Goal: Navigation & Orientation: Find specific page/section

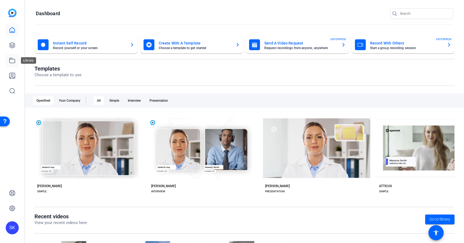
click at [11, 63] on icon at bounding box center [12, 60] width 5 height 5
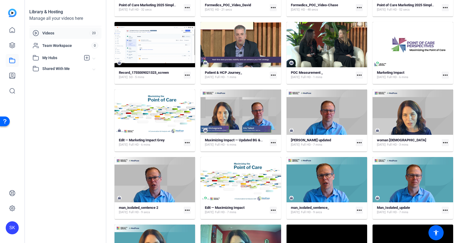
scroll to position [137, 0]
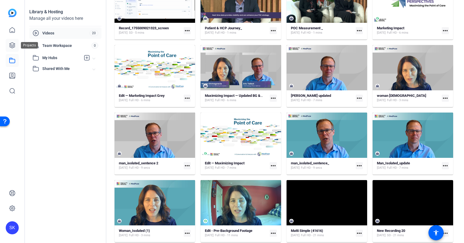
click at [14, 46] on icon at bounding box center [12, 45] width 5 height 5
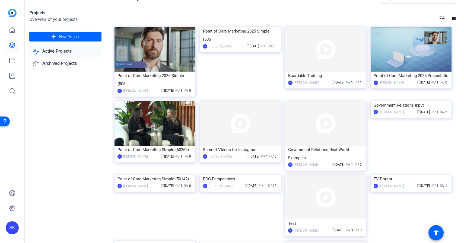
scroll to position [0, 0]
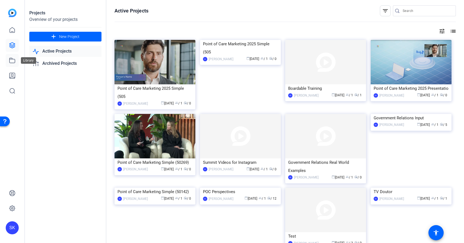
click at [12, 64] on icon at bounding box center [12, 60] width 7 height 7
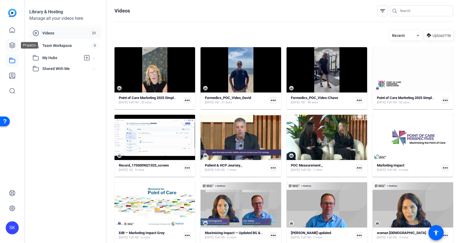
click at [14, 48] on icon at bounding box center [12, 45] width 7 height 7
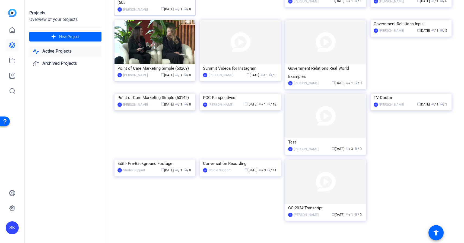
scroll to position [103, 0]
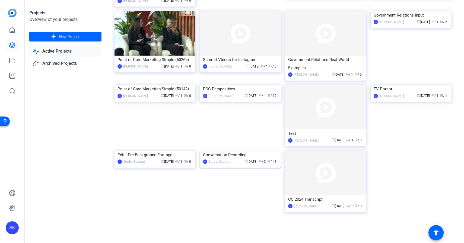
click at [254, 151] on img at bounding box center [240, 151] width 81 height 0
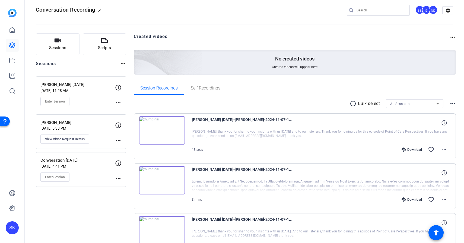
scroll to position [0, 0]
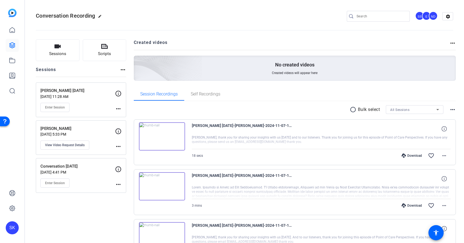
click at [352, 110] on mat-icon "radio_button_unchecked" at bounding box center [354, 109] width 8 height 7
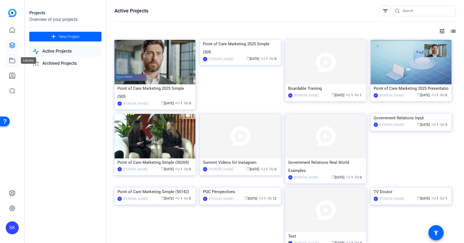
click at [15, 62] on icon at bounding box center [12, 60] width 5 height 5
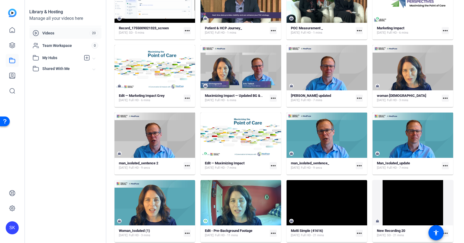
scroll to position [137, 0]
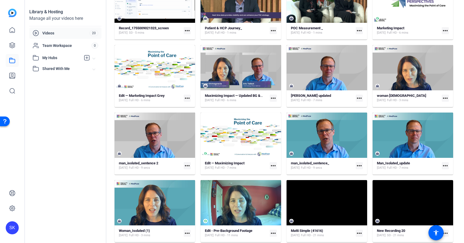
click at [445, 164] on mat-icon "more_horiz" at bounding box center [445, 165] width 7 height 7
click at [460, 149] on div at bounding box center [232, 121] width 464 height 243
click at [445, 168] on mat-icon "more_horiz" at bounding box center [445, 165] width 7 height 7
click at [459, 165] on div at bounding box center [232, 121] width 464 height 243
click at [444, 166] on mat-icon "more_horiz" at bounding box center [445, 165] width 7 height 7
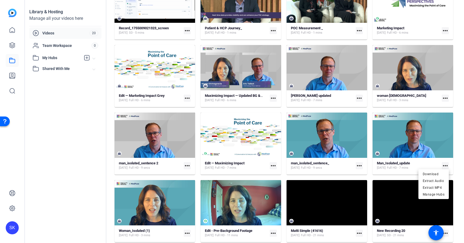
click at [459, 148] on div at bounding box center [232, 121] width 464 height 243
click at [444, 164] on mat-icon "more_horiz" at bounding box center [445, 165] width 7 height 7
click at [463, 146] on div at bounding box center [232, 121] width 464 height 243
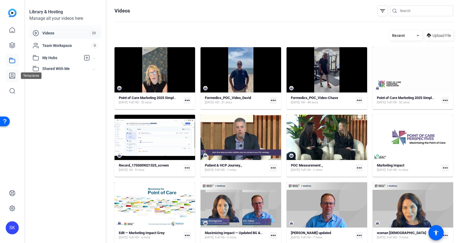
click at [12, 78] on icon at bounding box center [12, 75] width 5 height 5
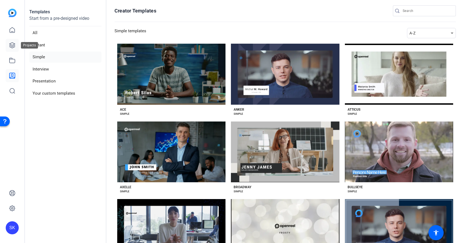
click at [13, 47] on icon at bounding box center [12, 45] width 7 height 7
